Goal: Information Seeking & Learning: Learn about a topic

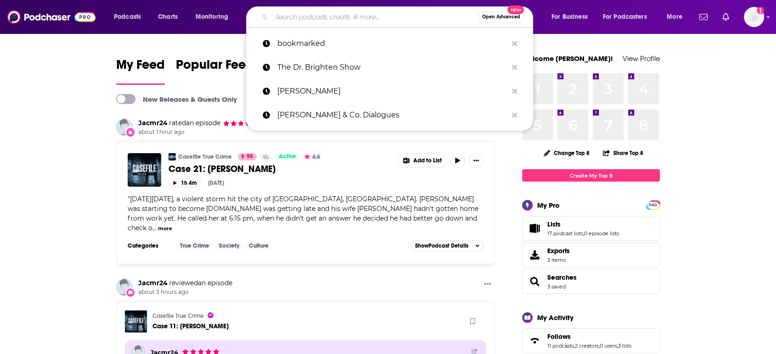
click at [342, 22] on input "Search podcasts, credits, & more..." at bounding box center [374, 17] width 207 height 15
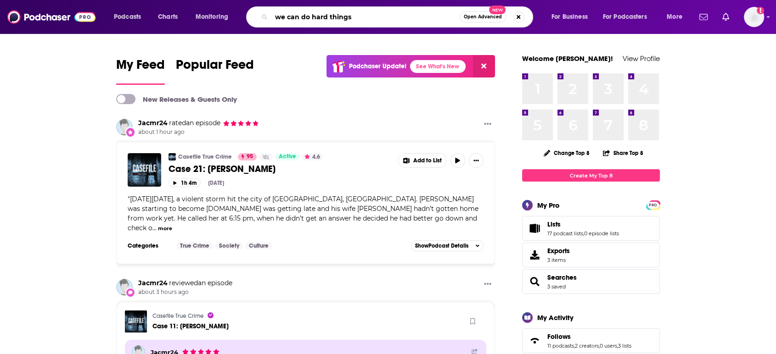
type input "we can do hard things"
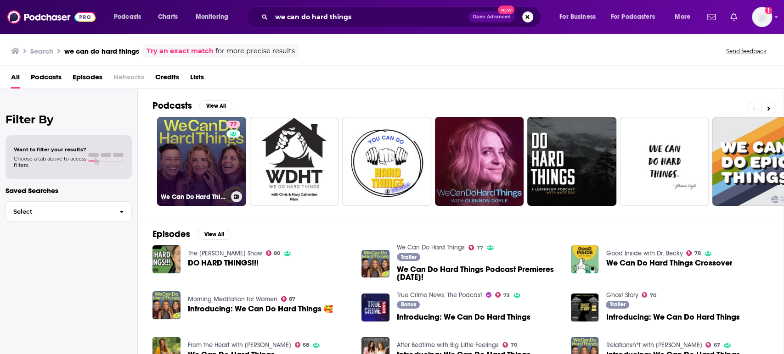
click at [207, 154] on link "77 We Can Do Hard Things" at bounding box center [201, 161] width 89 height 89
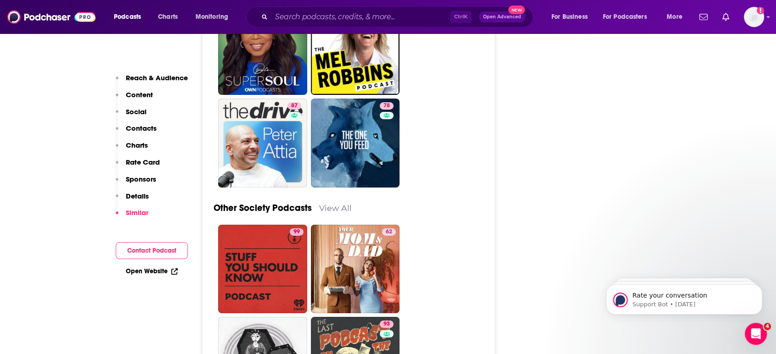
scroll to position [2897, 0]
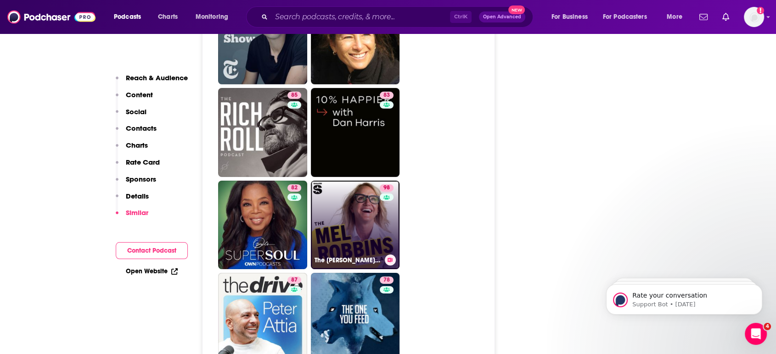
click at [338, 186] on link "98 The [PERSON_NAME] Podcast" at bounding box center [355, 225] width 89 height 89
type input "[URL][DOMAIN_NAME][PERSON_NAME]"
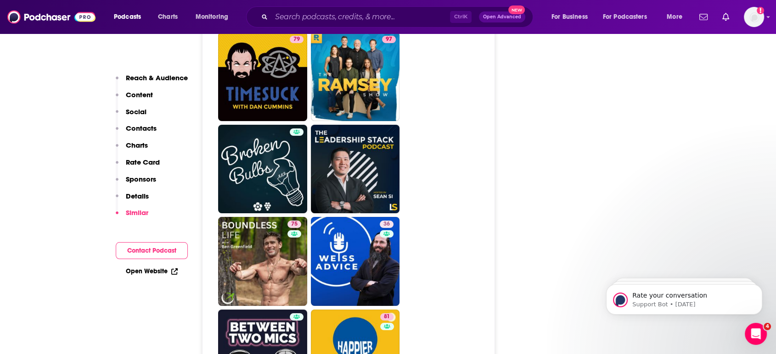
scroll to position [3497, 0]
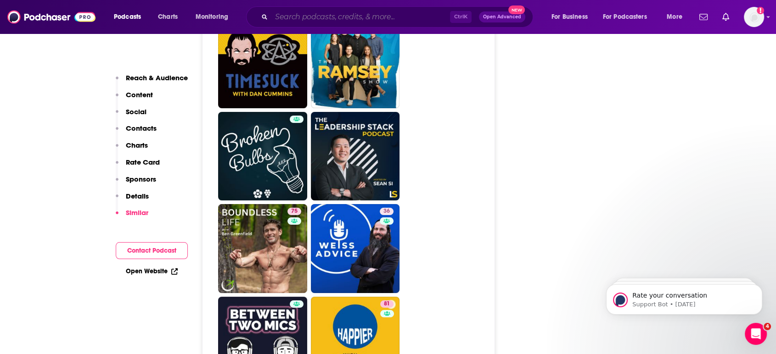
click at [321, 15] on input "Search podcasts, credits, & more..." at bounding box center [360, 17] width 179 height 15
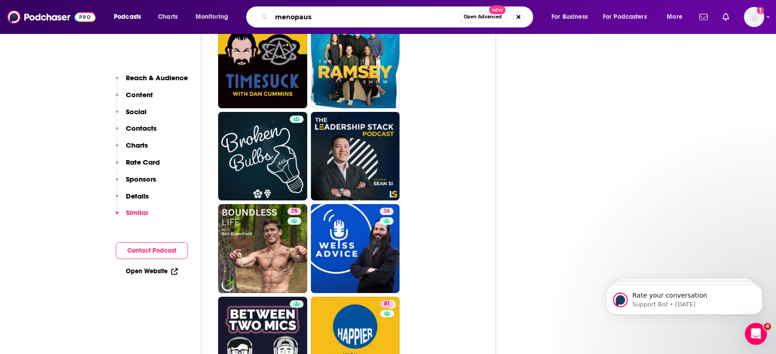
type input "menopause"
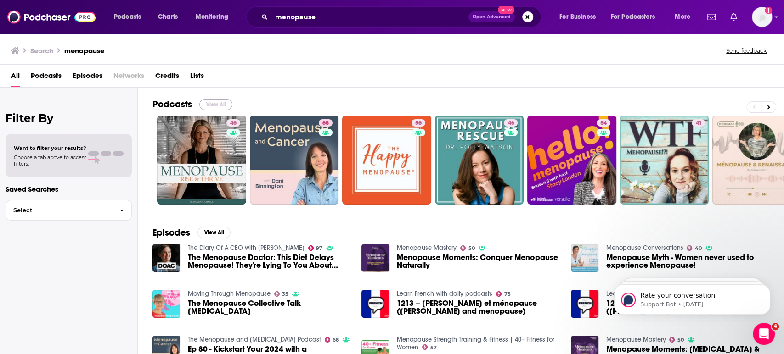
click at [208, 99] on button "View All" at bounding box center [215, 104] width 33 height 11
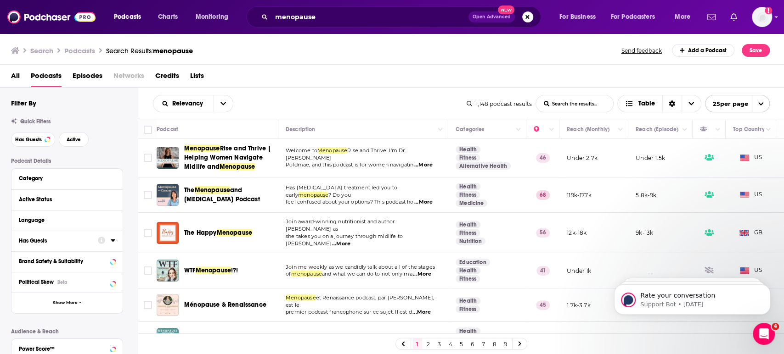
click at [107, 247] on div at bounding box center [106, 240] width 17 height 11
click at [111, 242] on icon at bounding box center [113, 240] width 5 height 7
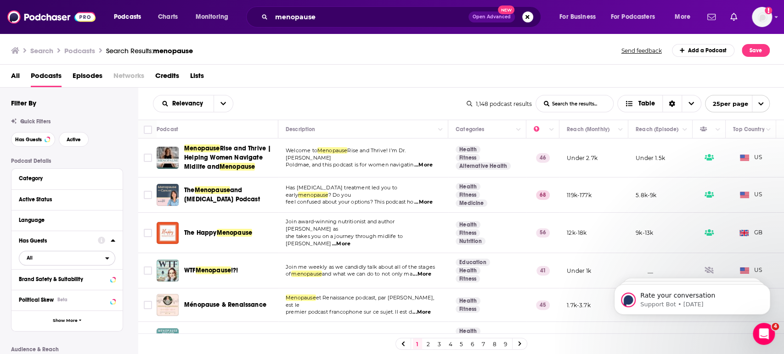
click at [110, 255] on button "All" at bounding box center [67, 258] width 96 height 15
click at [102, 291] on span "532" at bounding box center [107, 288] width 13 height 5
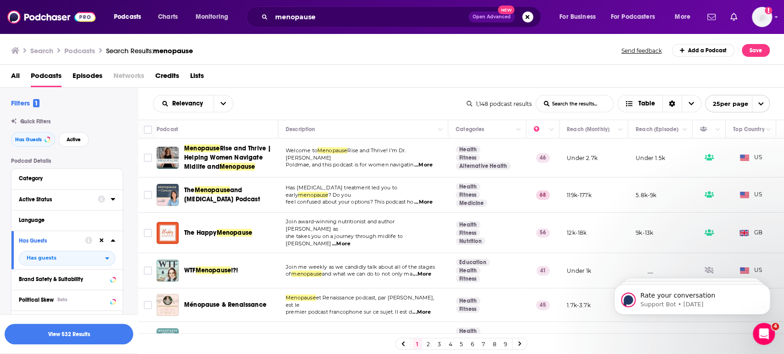
click at [94, 203] on button "Active Status" at bounding box center [58, 199] width 79 height 11
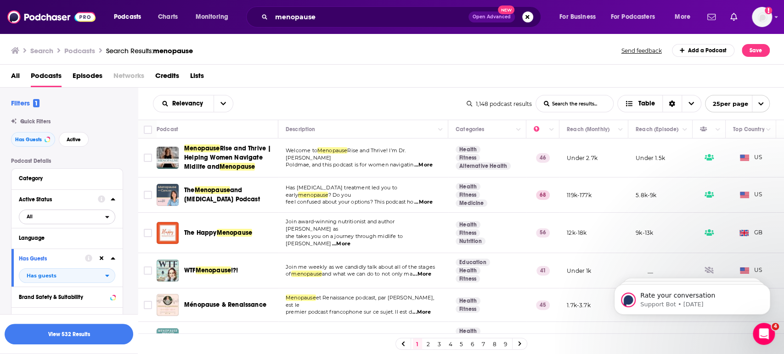
click at [84, 218] on span "All" at bounding box center [62, 217] width 86 height 12
click at [81, 248] on span "431" at bounding box center [93, 247] width 43 height 5
click at [88, 183] on button "Category" at bounding box center [65, 178] width 92 height 11
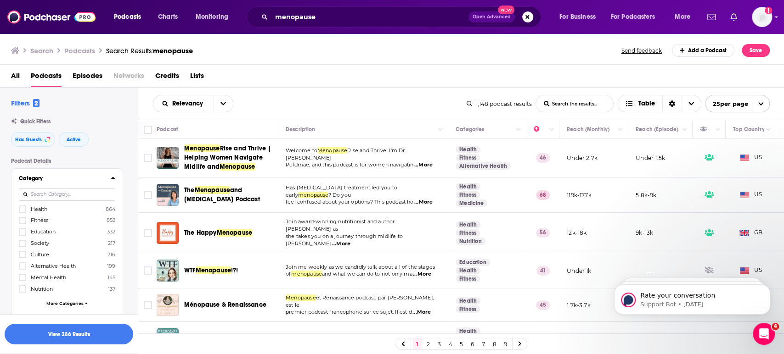
click at [81, 183] on button "Category" at bounding box center [65, 178] width 92 height 11
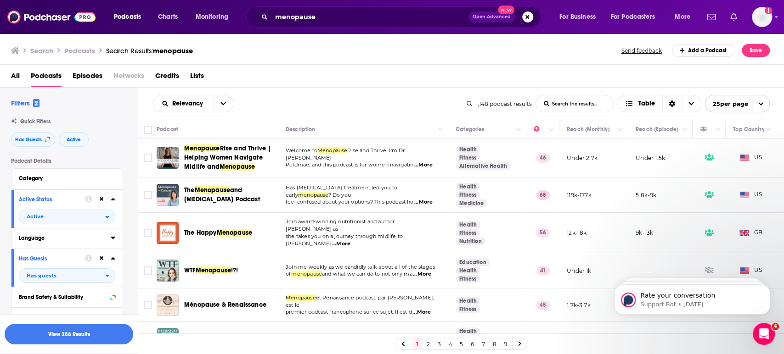
click at [75, 244] on button "Language" at bounding box center [65, 237] width 92 height 11
click at [17, 275] on div "Language English 1k Danish 4 Dutch 1 French 58 German 11 Hebrew 1 Japanese 1 No…" at bounding box center [66, 301] width 111 height 146
click at [22, 272] on icon at bounding box center [23, 269] width 6 height 6
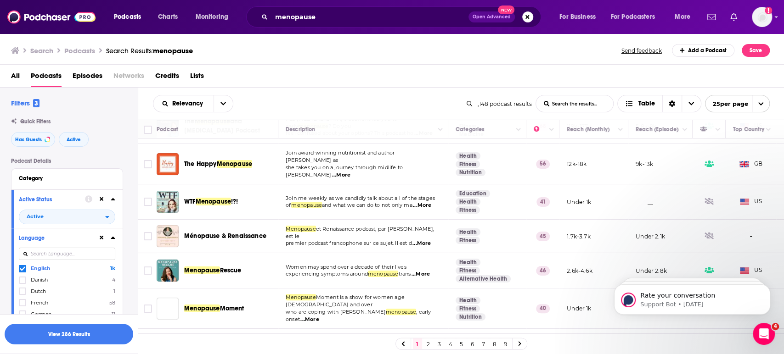
scroll to position [71, 0]
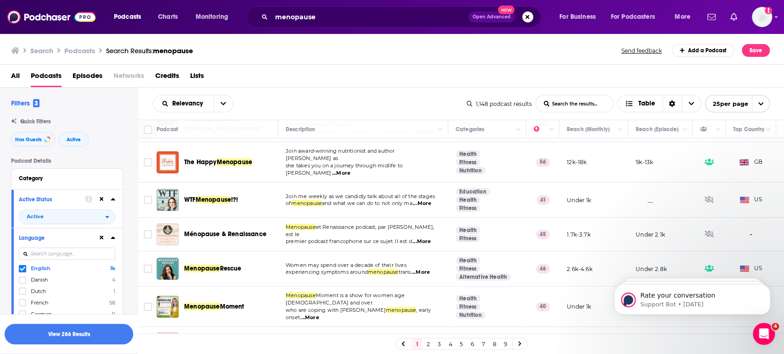
click at [105, 131] on div "Quick Filters Has Guests Active" at bounding box center [74, 132] width 127 height 28
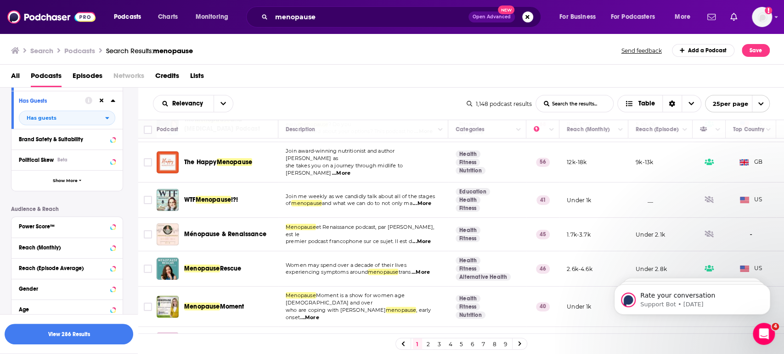
scroll to position [286, 0]
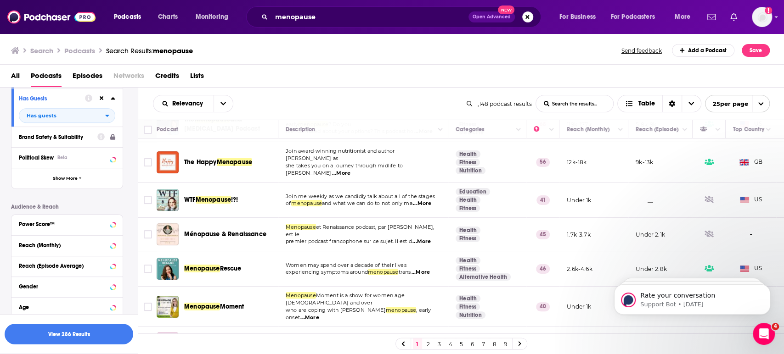
click at [85, 142] on button "Brand Safety & Suitability" at bounding box center [58, 136] width 79 height 11
click at [111, 226] on icon at bounding box center [113, 223] width 5 height 7
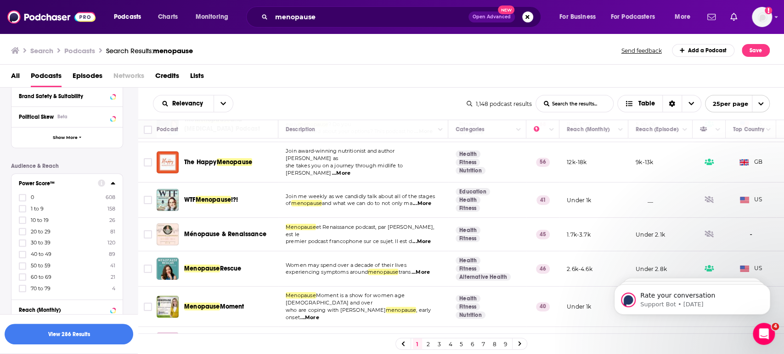
scroll to position [347, 0]
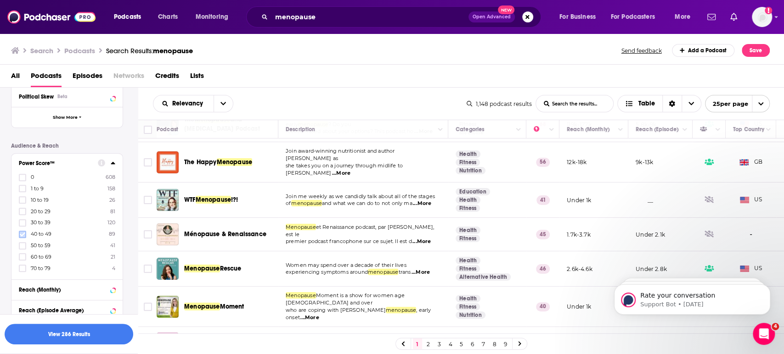
click at [22, 236] on icon at bounding box center [23, 234] width 6 height 4
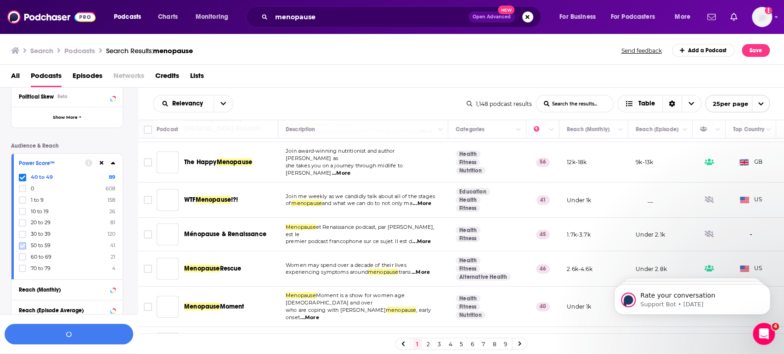
click at [23, 243] on icon at bounding box center [23, 246] width 6 height 6
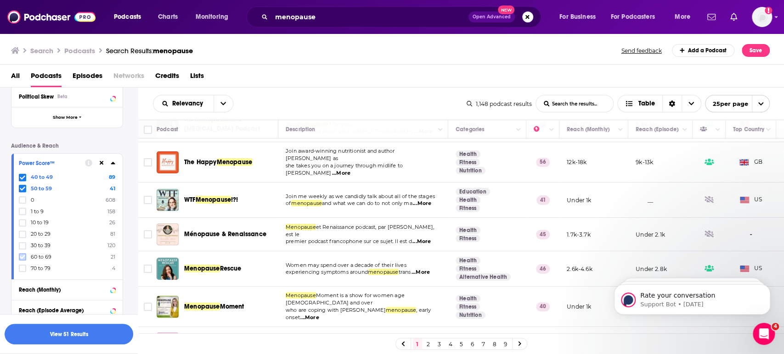
click at [23, 258] on icon at bounding box center [23, 257] width 6 height 6
click at [21, 269] on icon at bounding box center [23, 269] width 6 height 6
click at [85, 289] on div "Reach (Monthly)" at bounding box center [55, 290] width 73 height 6
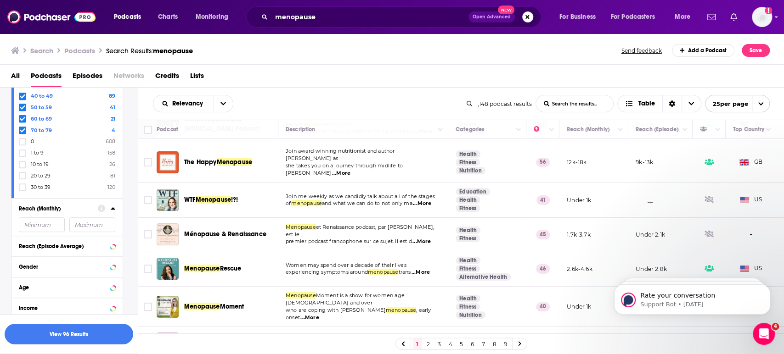
scroll to position [428, 0]
click at [80, 225] on input "number" at bounding box center [92, 224] width 46 height 15
click at [45, 223] on input "number" at bounding box center [42, 224] width 46 height 15
click at [56, 226] on div "100" at bounding box center [42, 224] width 46 height 15
click at [56, 223] on input "100" at bounding box center [42, 224] width 46 height 15
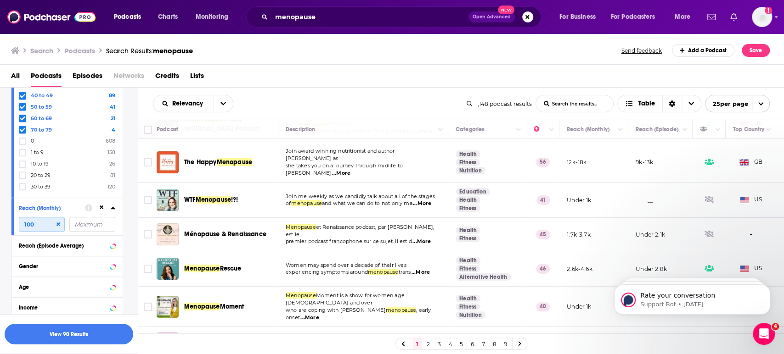
type input "100"
click at [58, 224] on icon at bounding box center [58, 225] width 4 height 4
click at [61, 237] on div "Reach (Episode Average)" at bounding box center [66, 246] width 111 height 21
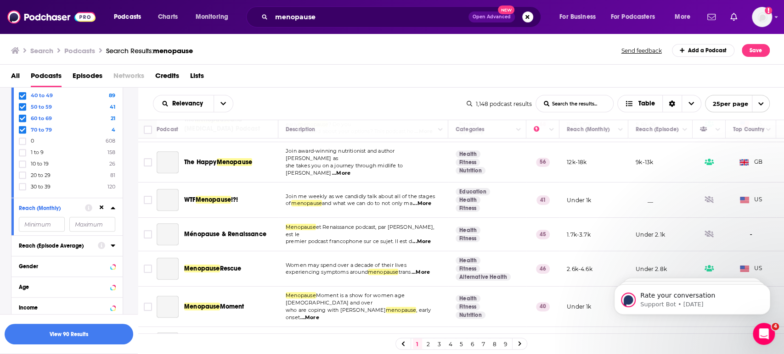
click at [64, 248] on div "Reach (Episode Average)" at bounding box center [55, 246] width 73 height 6
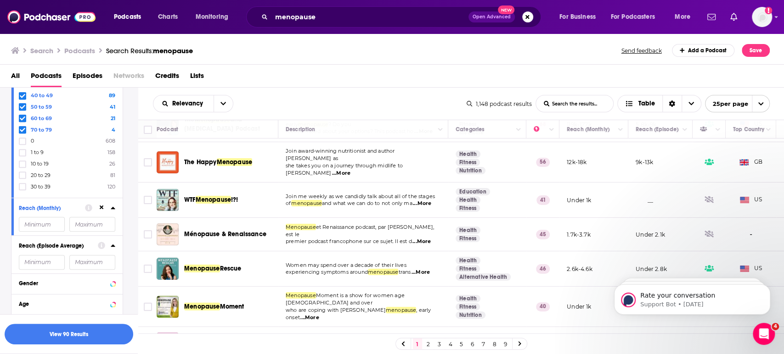
click at [56, 232] on input "number" at bounding box center [42, 224] width 46 height 15
click at [128, 271] on div "Podcast Details Category Active Status Active Language English 1k Danish 4 Dutc…" at bounding box center [74, 46] width 127 height 633
click at [90, 330] on button "View 66 Results" at bounding box center [69, 334] width 129 height 21
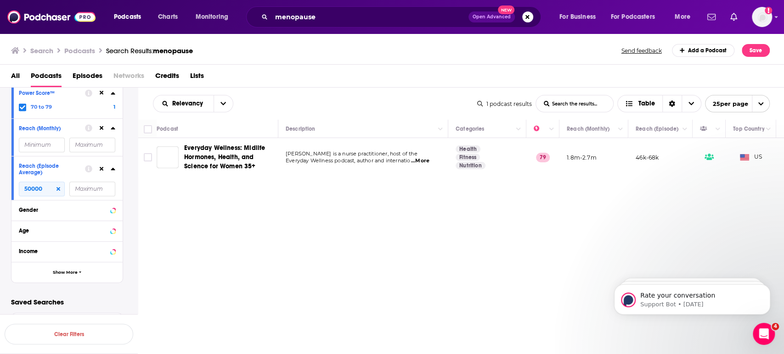
scroll to position [326, 0]
click at [27, 188] on input "50000" at bounding box center [42, 189] width 46 height 15
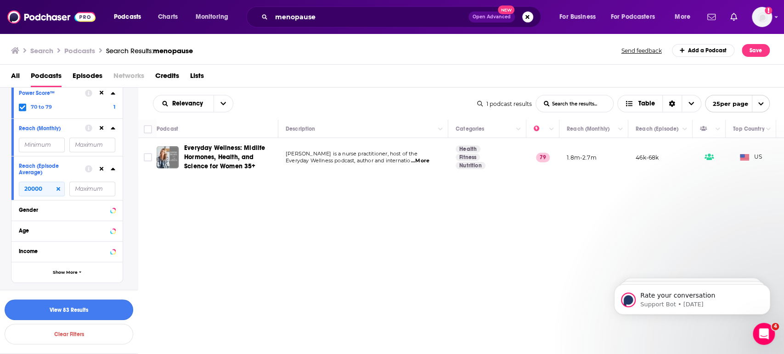
click at [94, 311] on button "View 83 Results" at bounding box center [69, 310] width 129 height 21
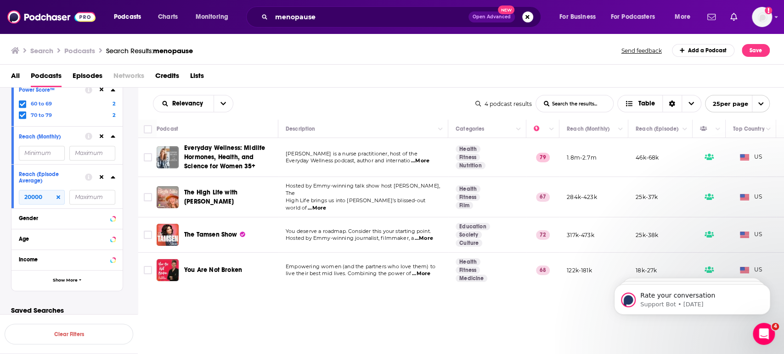
click at [326, 69] on div "All Podcasts Episodes Networks Credits Lists" at bounding box center [394, 77] width 766 height 19
click at [505, 65] on div "All Podcasts Episodes Networks Credits Lists" at bounding box center [392, 76] width 784 height 23
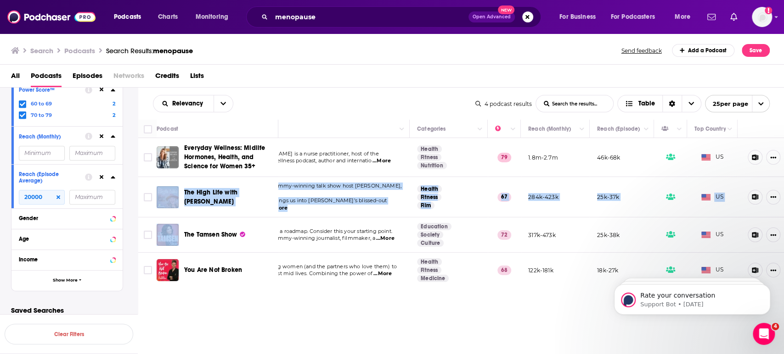
scroll to position [0, 44]
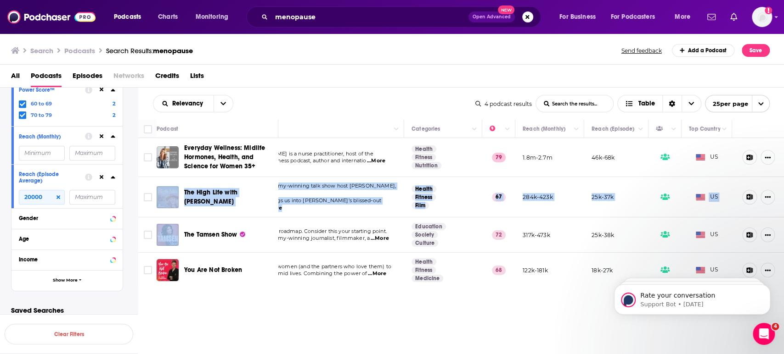
drag, startPoint x: 783, startPoint y: 167, endPoint x: 783, endPoint y: 202, distance: 34.9
click at [776, 202] on tbody "Everyday Wellness: Midlife Hormones, Health, and Science for Women 35+ [PERSON_…" at bounding box center [439, 213] width 691 height 150
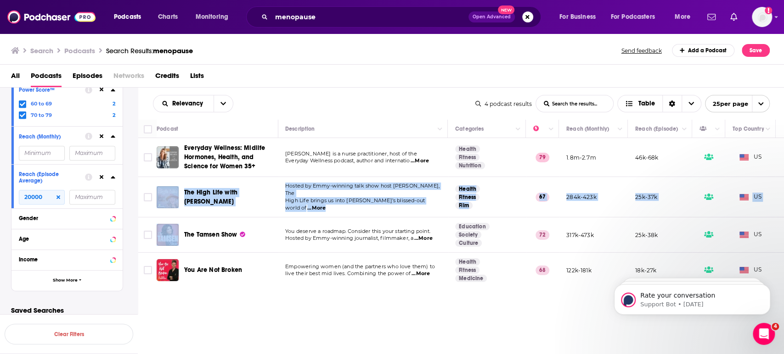
scroll to position [0, 0]
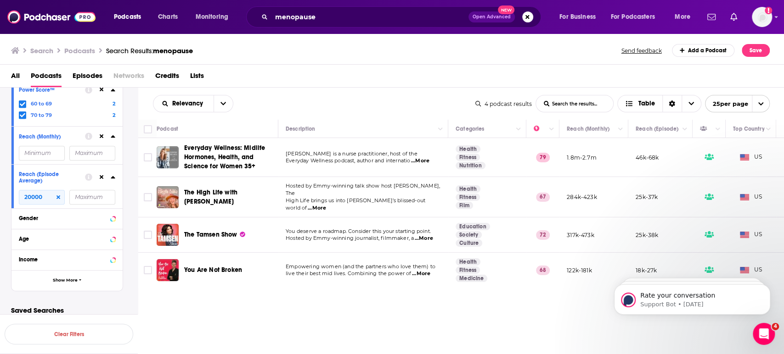
click at [123, 303] on div "Filters 6 Quick Filters Has Guests Active Podcast Details Category Active Statu…" at bounding box center [74, 39] width 127 height 533
click at [110, 311] on p "Saved Searches" at bounding box center [67, 310] width 112 height 9
click at [34, 201] on input "20000" at bounding box center [42, 197] width 46 height 15
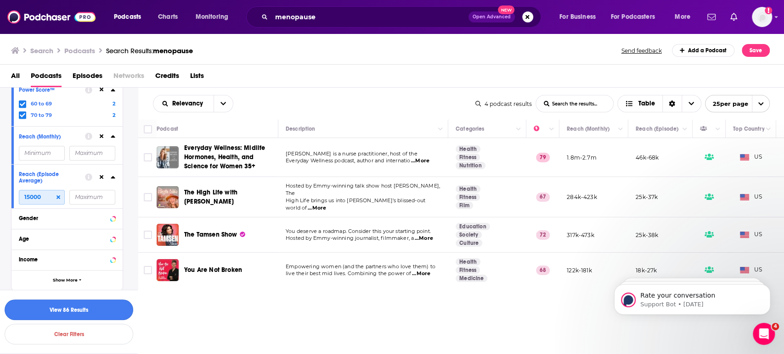
type input "15000"
click at [74, 315] on button "View 86 Results" at bounding box center [69, 310] width 129 height 21
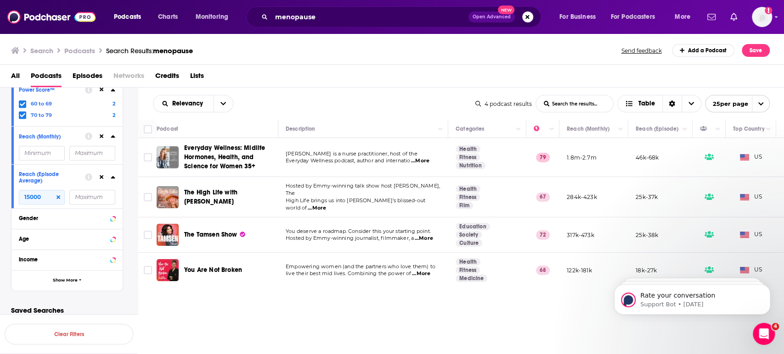
click at [761, 101] on icon "open menu" at bounding box center [761, 104] width 6 height 6
click at [739, 142] on button "50 per page" at bounding box center [737, 136] width 64 height 14
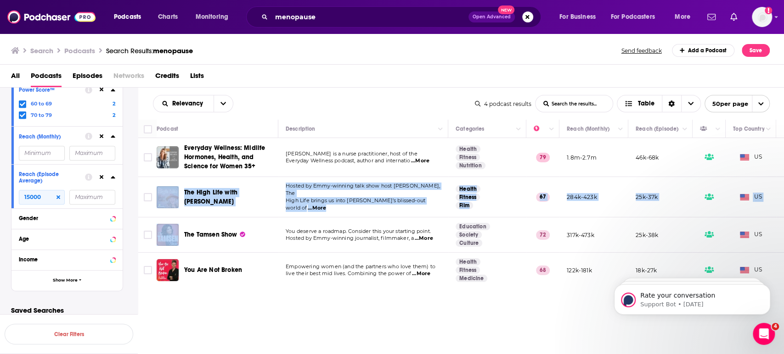
scroll to position [0, 44]
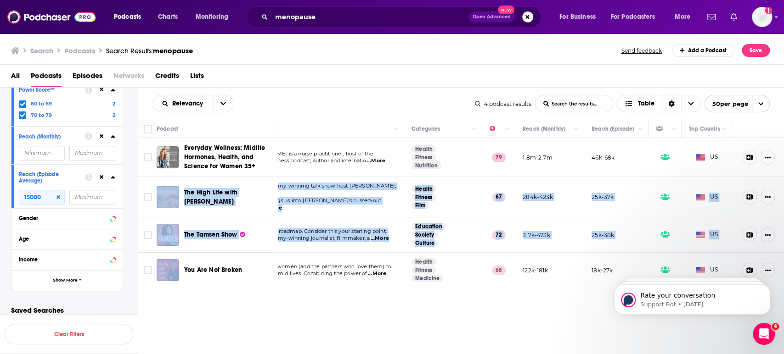
drag, startPoint x: 782, startPoint y: 154, endPoint x: 783, endPoint y: 226, distance: 72.1
click at [776, 226] on tbody "Everyday Wellness: Midlife Hormones, Health, and Science for Women 35+ [PERSON_…" at bounding box center [439, 213] width 691 height 150
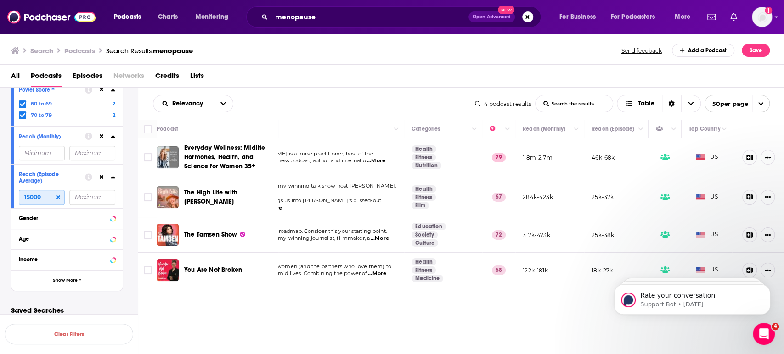
click at [58, 203] on input "15000" at bounding box center [42, 197] width 46 height 15
click at [58, 200] on icon at bounding box center [58, 198] width 4 height 6
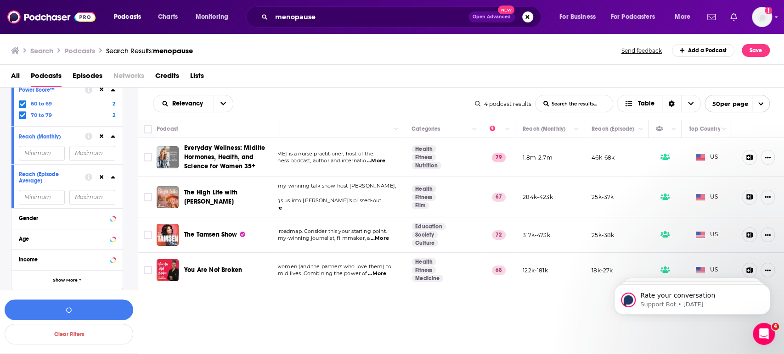
click at [42, 157] on input "number" at bounding box center [42, 153] width 46 height 15
type input "100000"
click at [61, 308] on button "View 6 Results" at bounding box center [69, 310] width 129 height 21
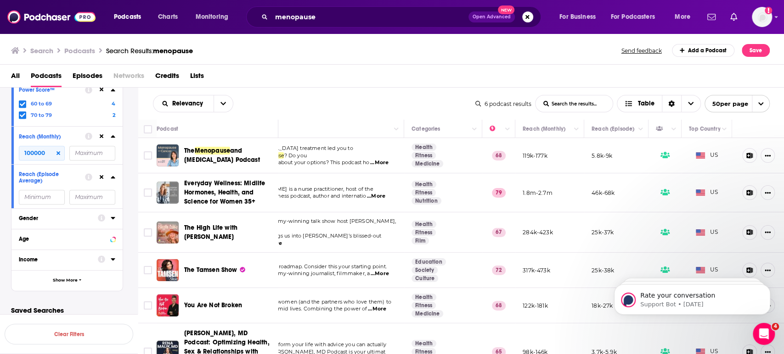
drag, startPoint x: 775, startPoint y: 278, endPoint x: 779, endPoint y: 335, distance: 56.6
click html "Rate your conversation Support Bot • [DATE] P PRO • [DATE] P Booked or Bust? Na…"
drag, startPoint x: 775, startPoint y: 309, endPoint x: 1379, endPoint y: 598, distance: 670.2
click html "Rate your conversation Support Bot • [DATE] P PRO • [DATE] P Booked or Bust? Na…"
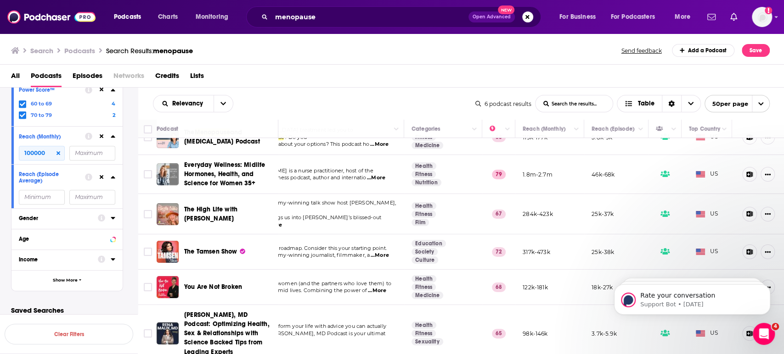
scroll to position [28, 44]
